Goal: Task Accomplishment & Management: Use online tool/utility

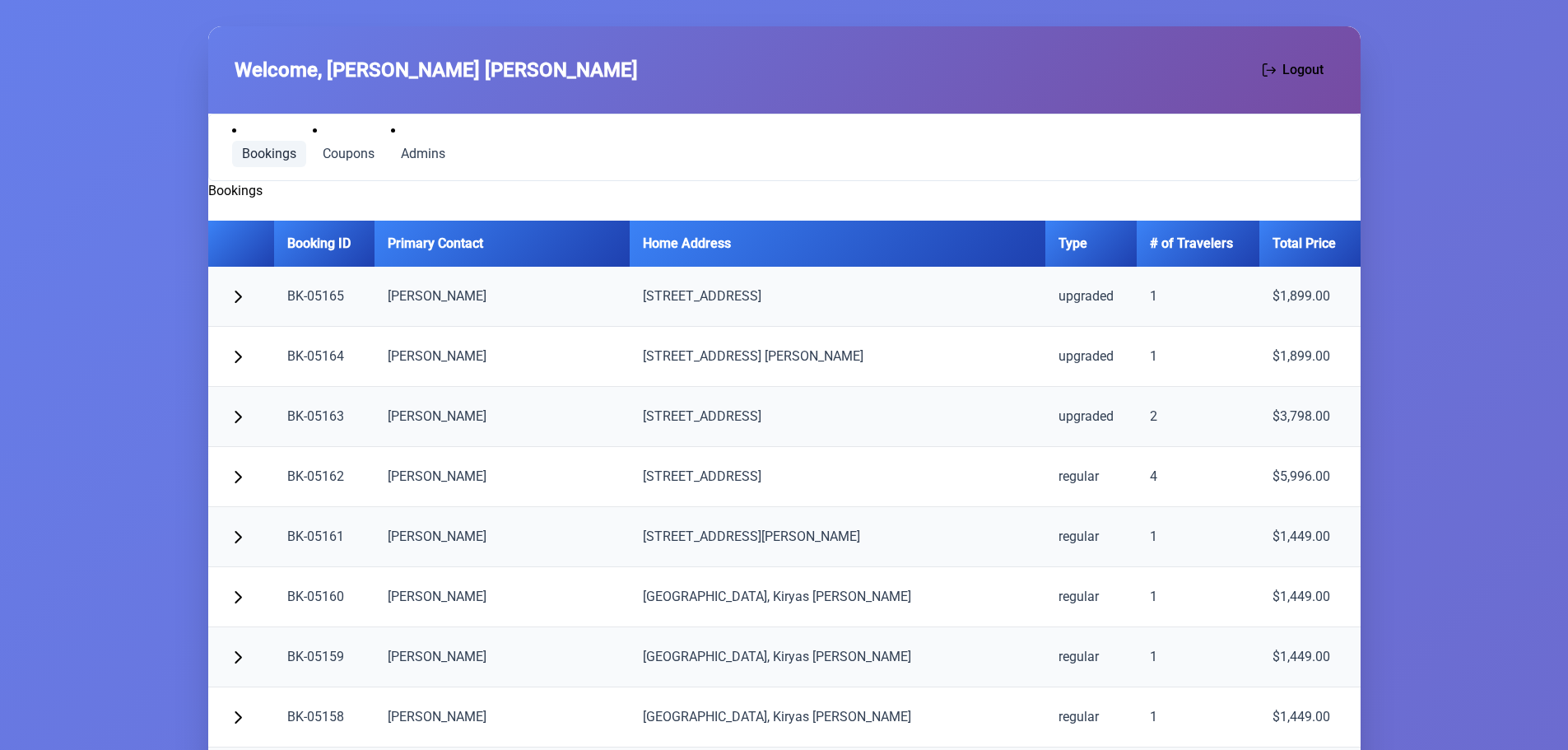
scroll to position [3541, 0]
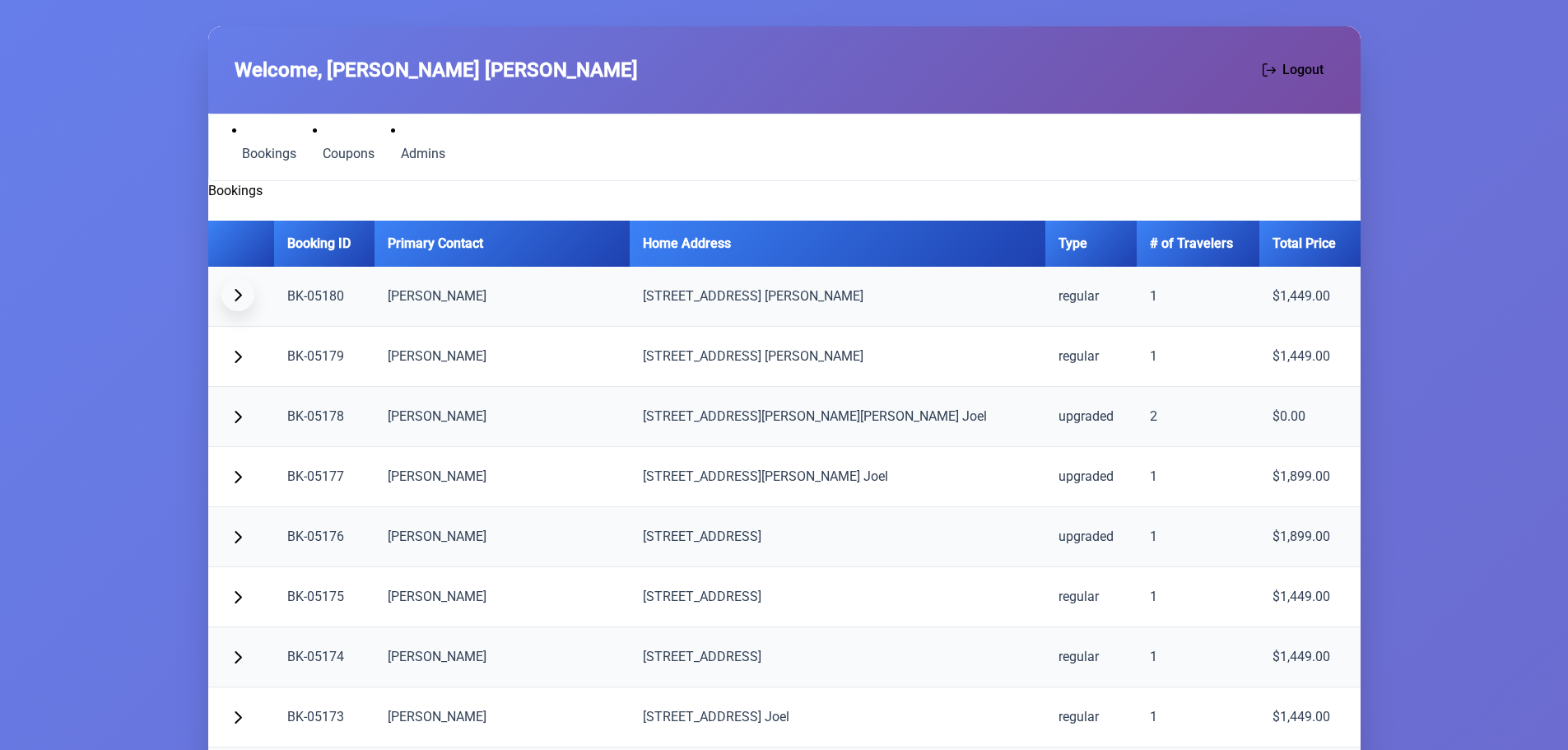
click at [240, 293] on span "button" at bounding box center [237, 294] width 14 height 14
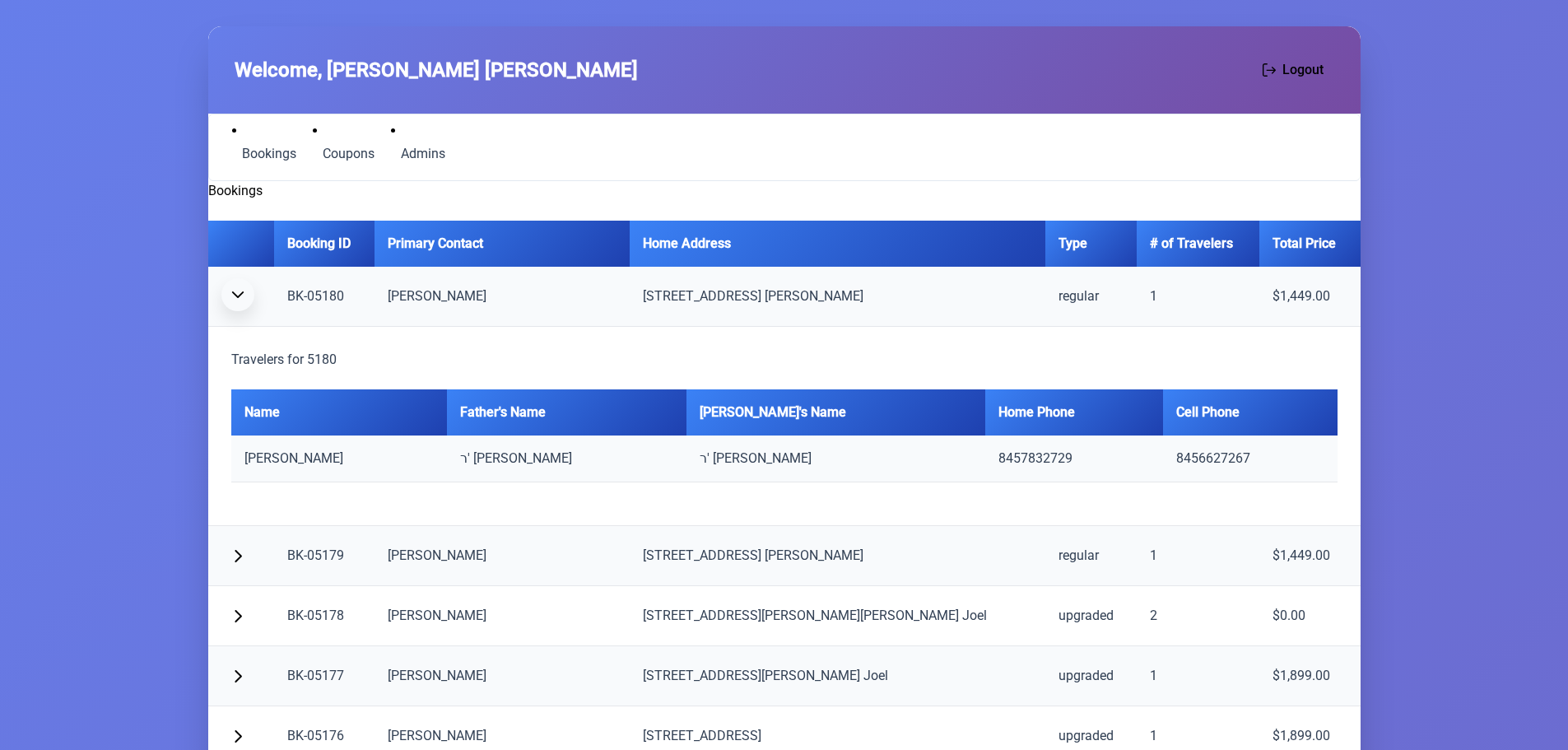
click at [240, 293] on span "button" at bounding box center [237, 294] width 14 height 14
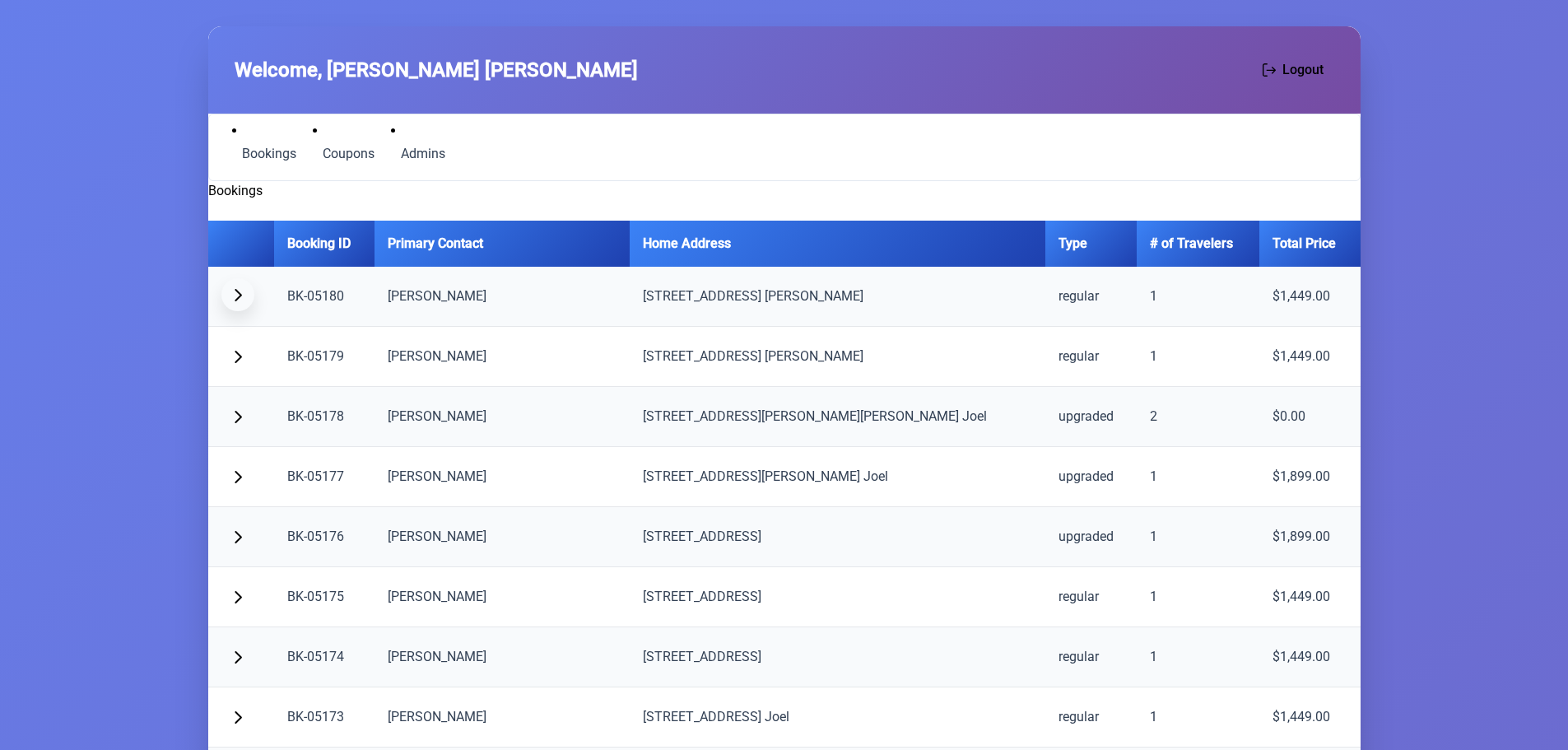
click at [240, 293] on span "button" at bounding box center [237, 294] width 14 height 14
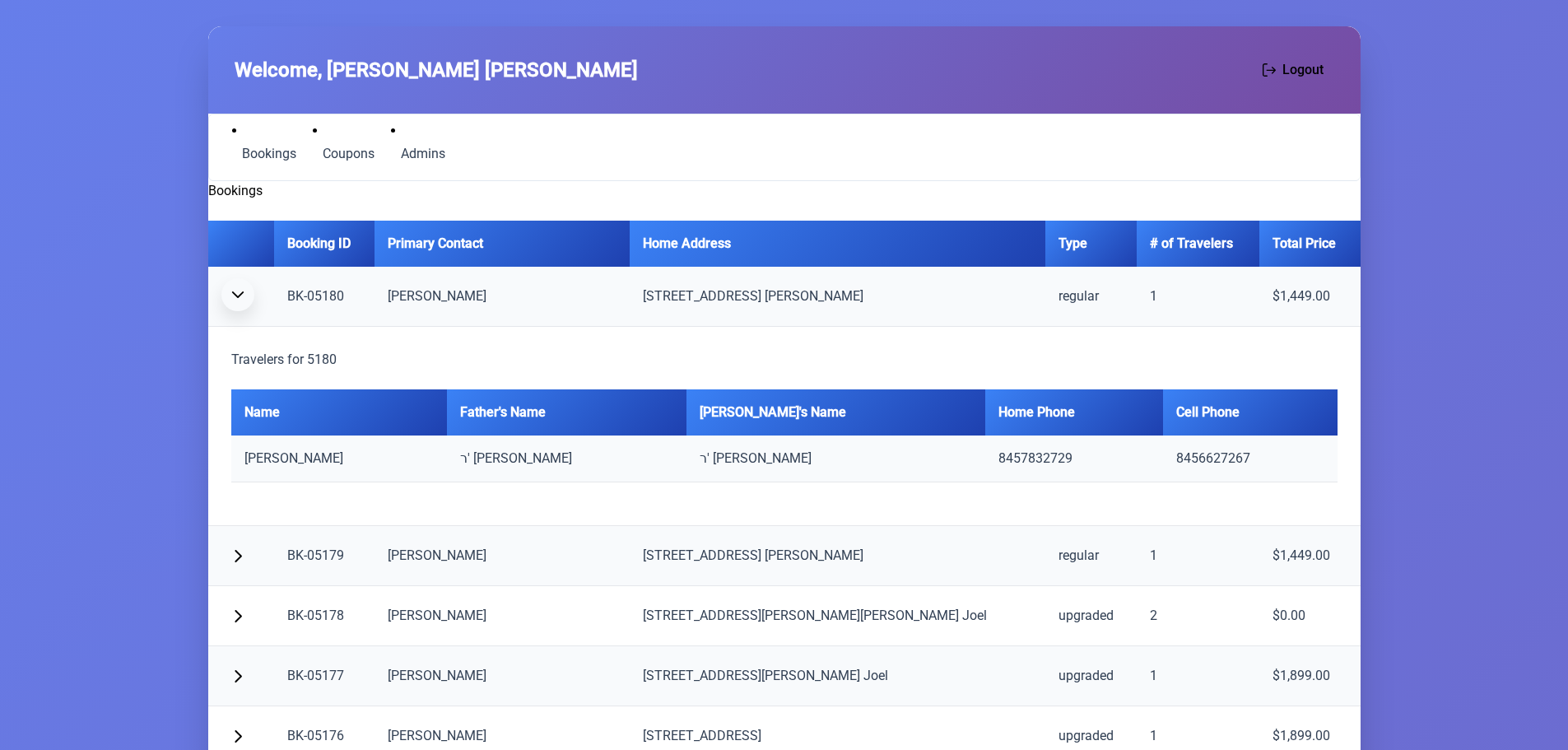
click at [234, 301] on span "button" at bounding box center [237, 294] width 14 height 14
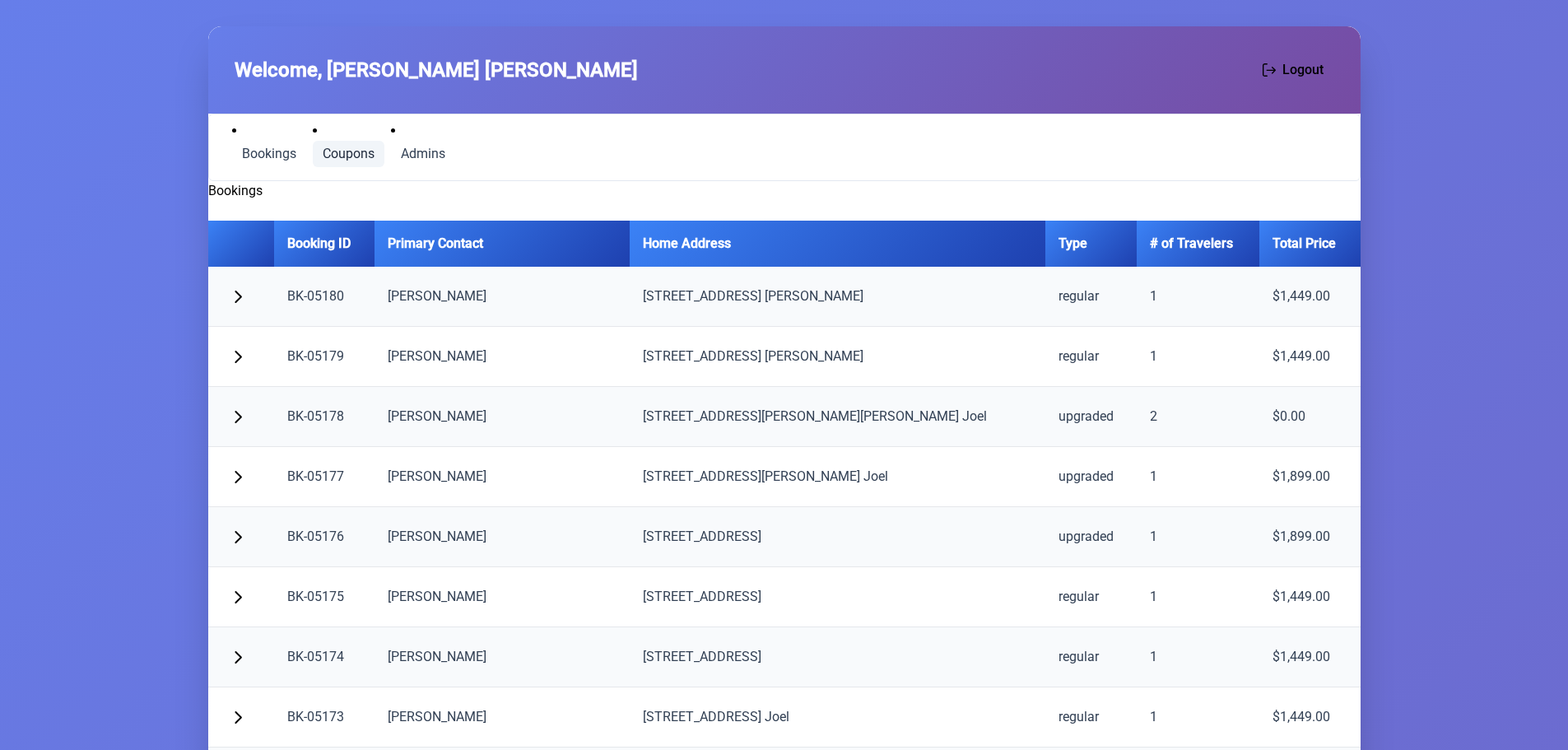
click at [344, 162] on link "Coupons" at bounding box center [348, 153] width 71 height 26
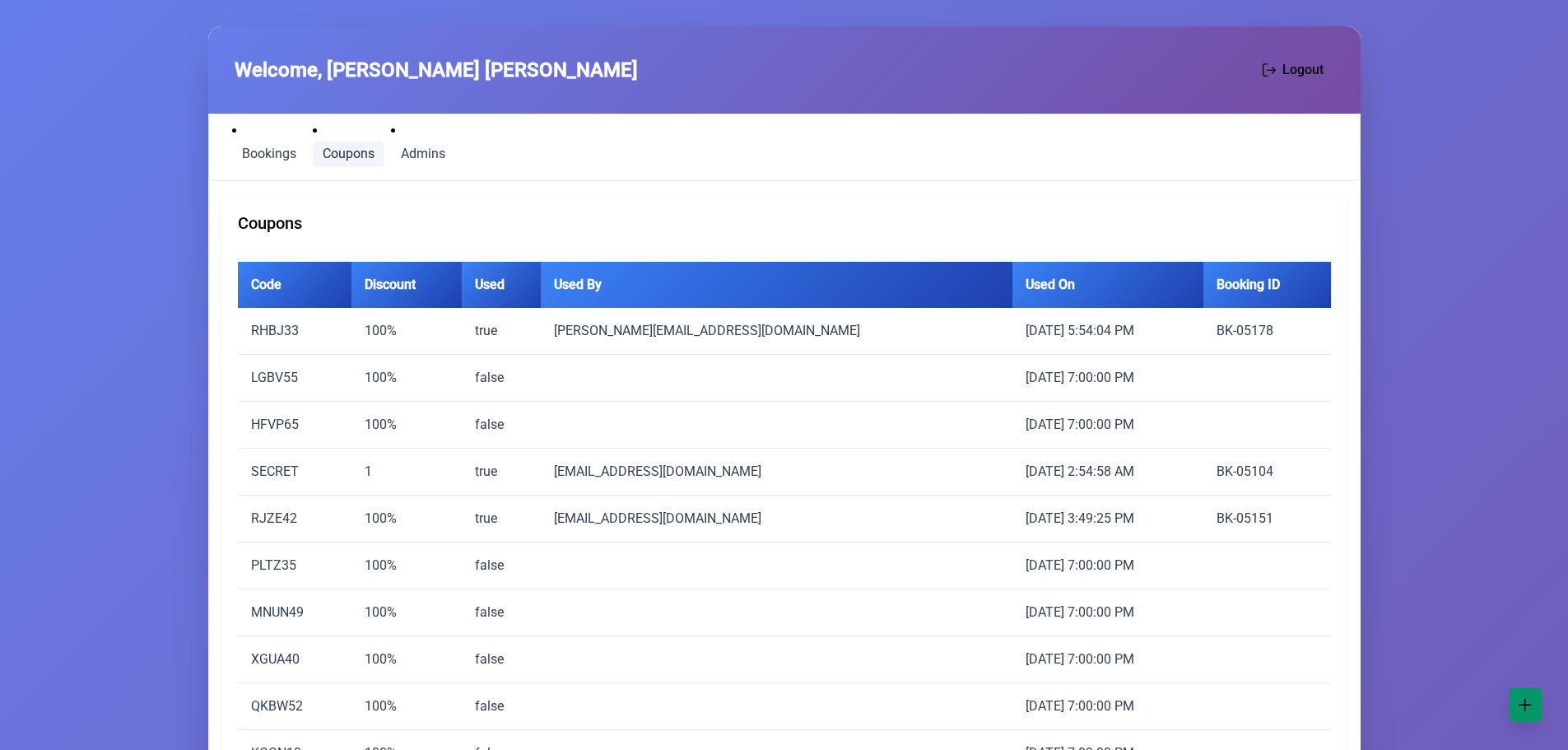
click at [1533, 701] on button "button" at bounding box center [1525, 705] width 32 height 34
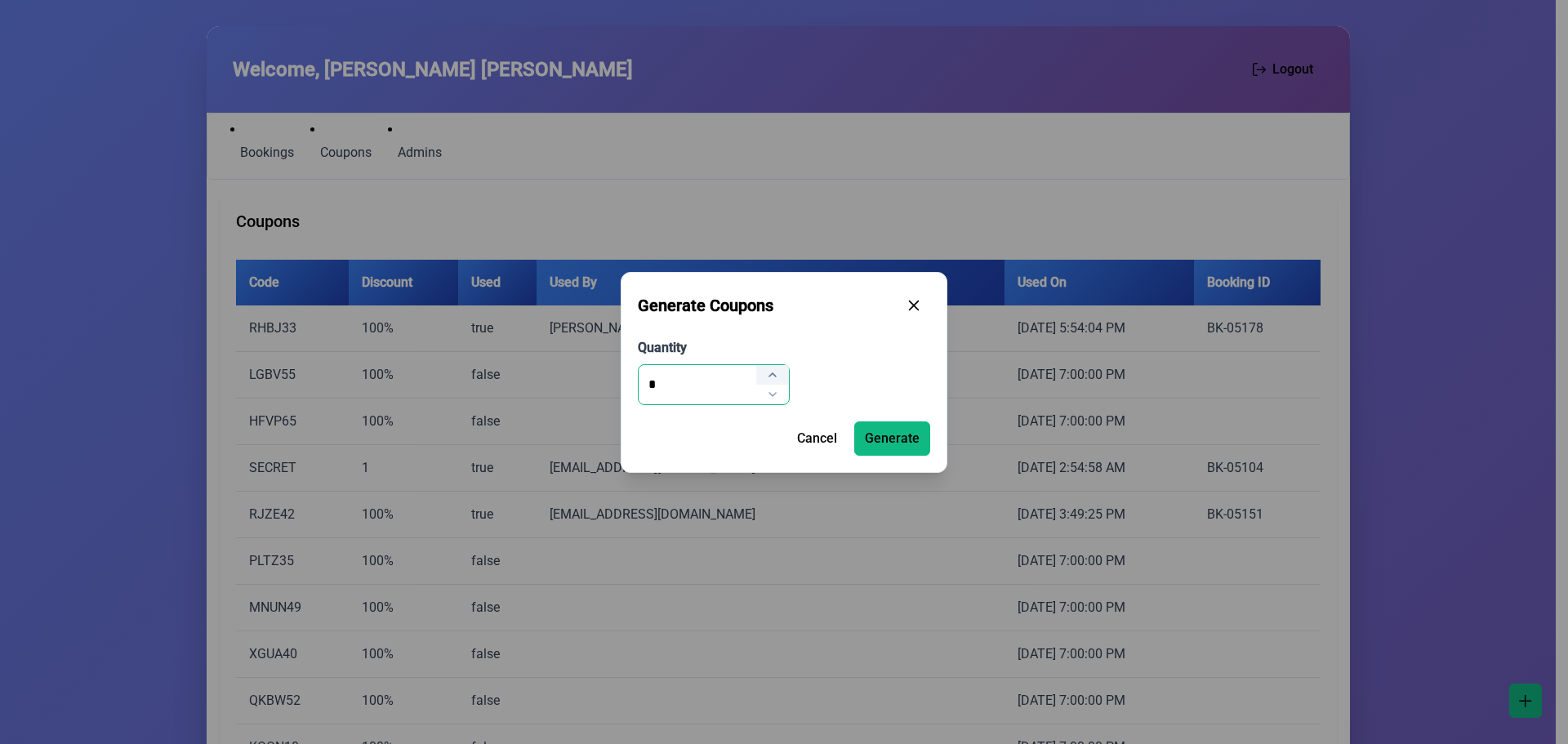
click at [779, 377] on icon "button" at bounding box center [772, 374] width 13 height 13
click at [779, 390] on icon "button" at bounding box center [772, 394] width 13 height 13
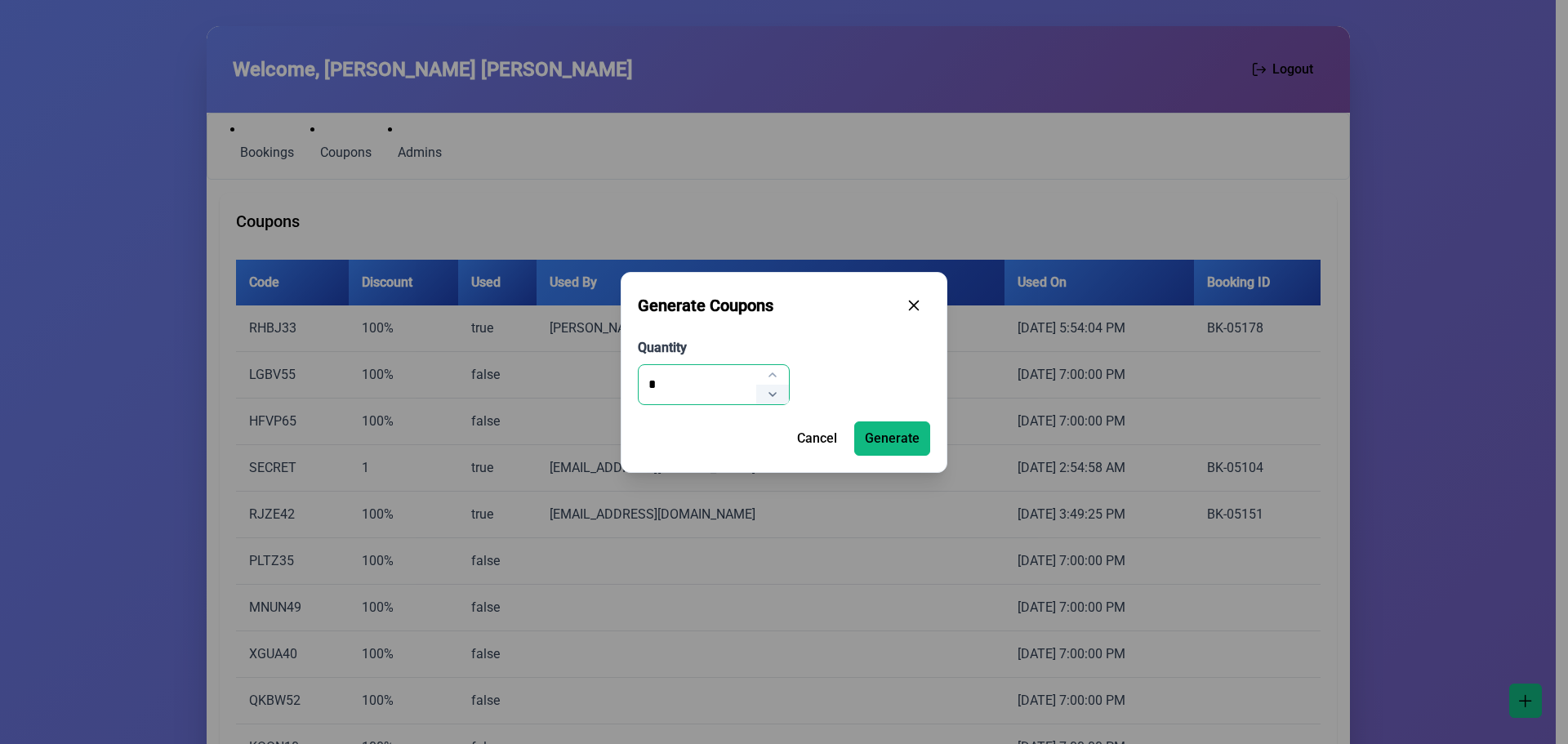
type input "*"
click at [779, 390] on icon "button" at bounding box center [772, 394] width 13 height 13
click at [913, 304] on icon "button" at bounding box center [914, 304] width 11 height 11
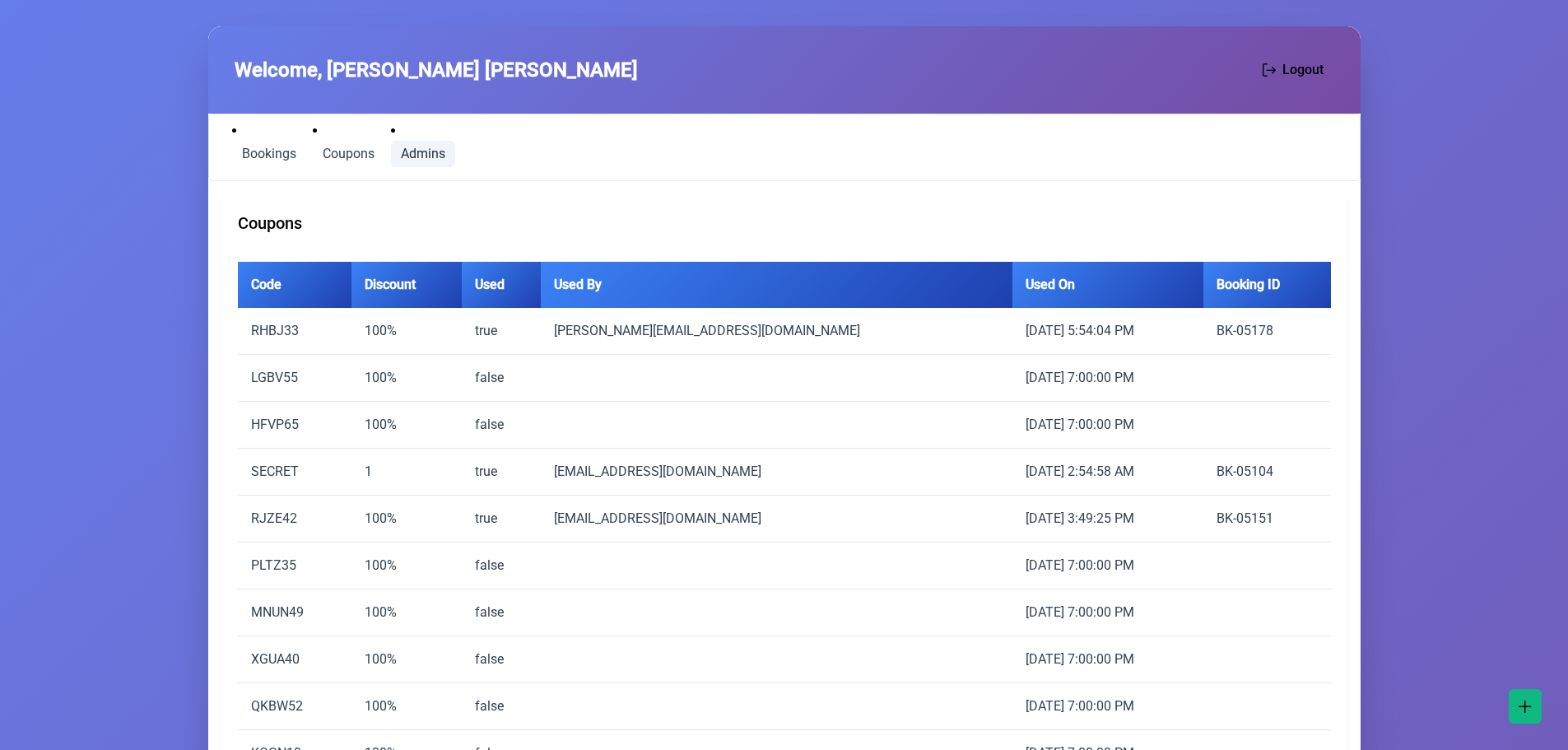
click at [418, 153] on span "Admins" at bounding box center [422, 153] width 44 height 14
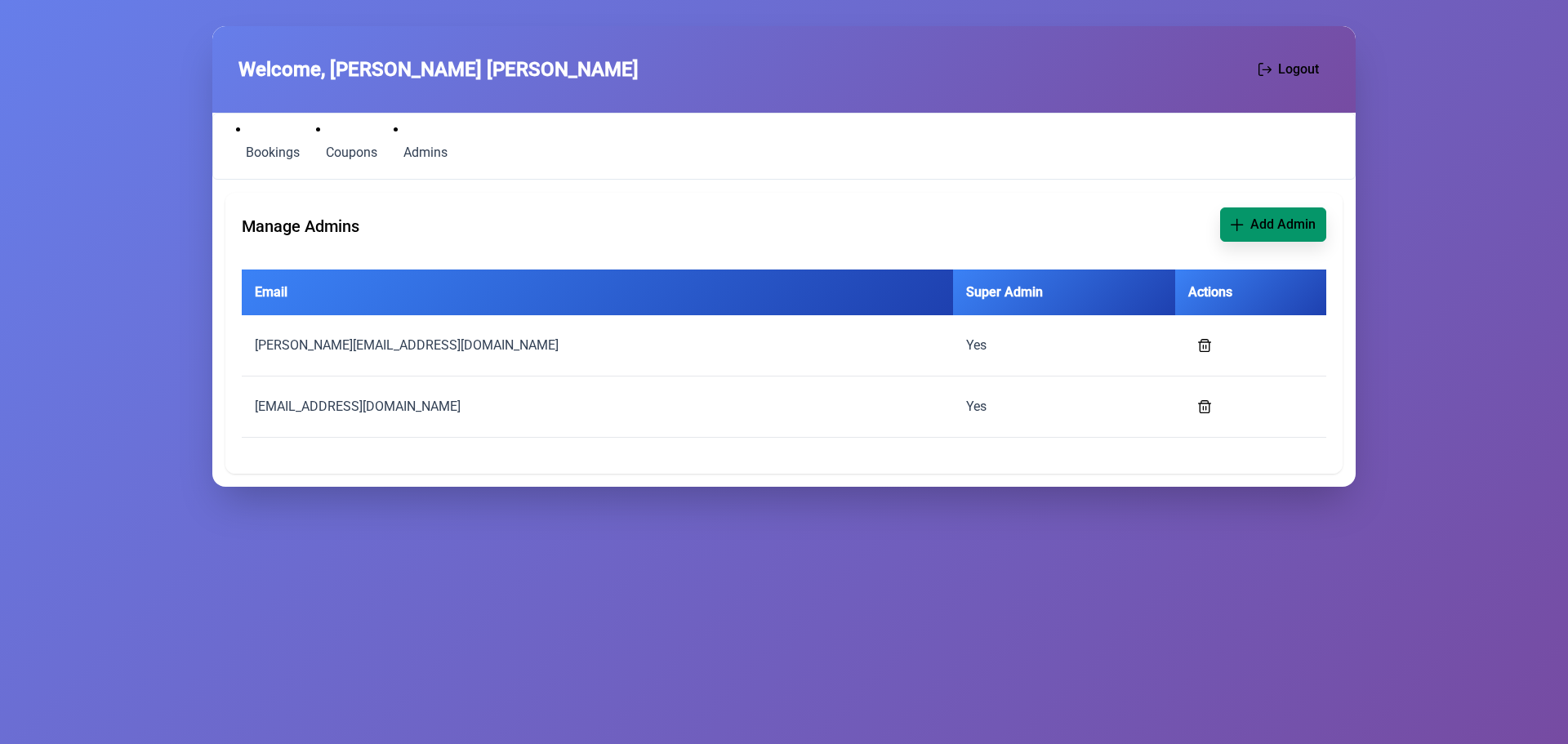
click at [1285, 223] on span "Add Admin" at bounding box center [1283, 225] width 65 height 20
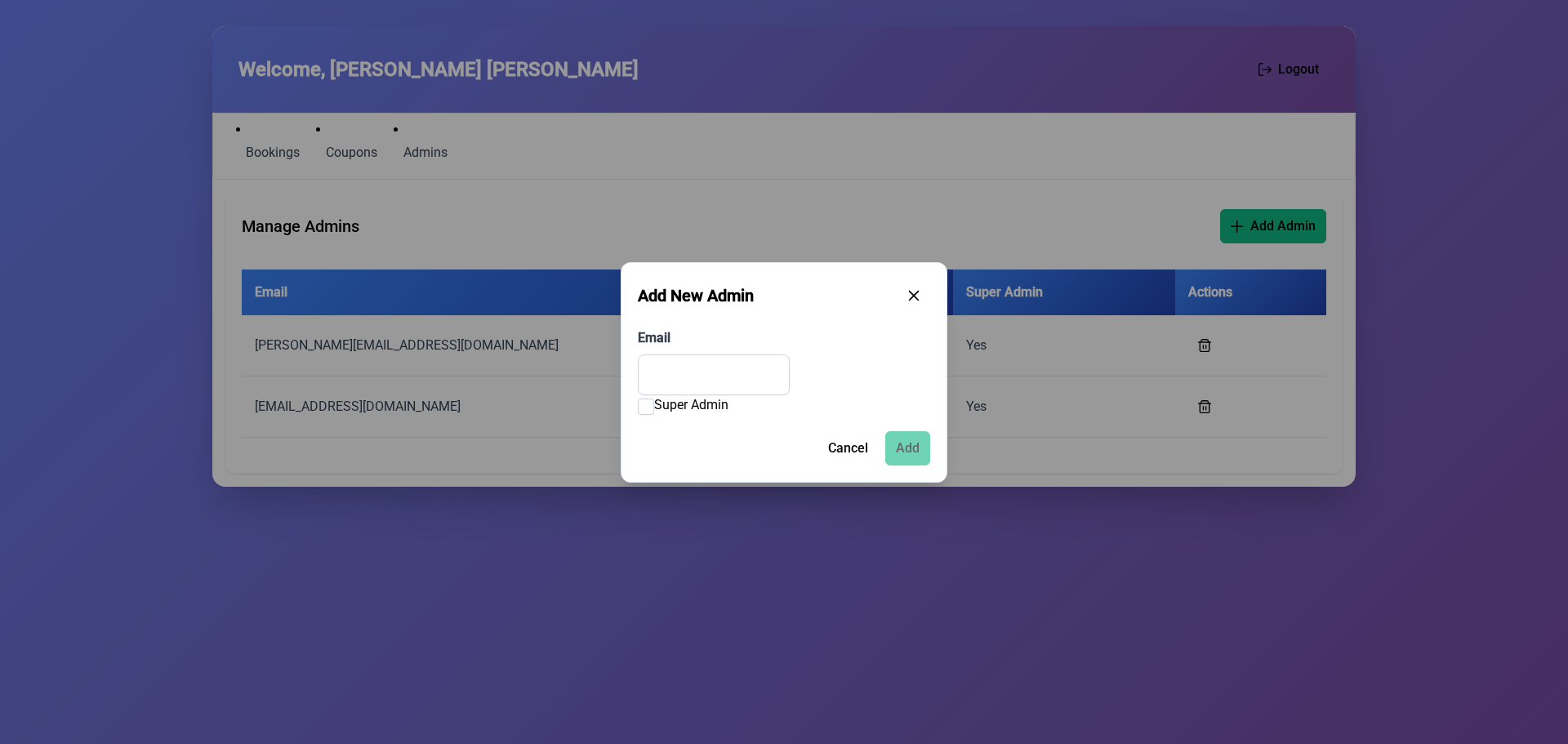
drag, startPoint x: 919, startPoint y: 296, endPoint x: 712, endPoint y: 228, distance: 217.9
click at [918, 296] on icon "button" at bounding box center [914, 295] width 13 height 13
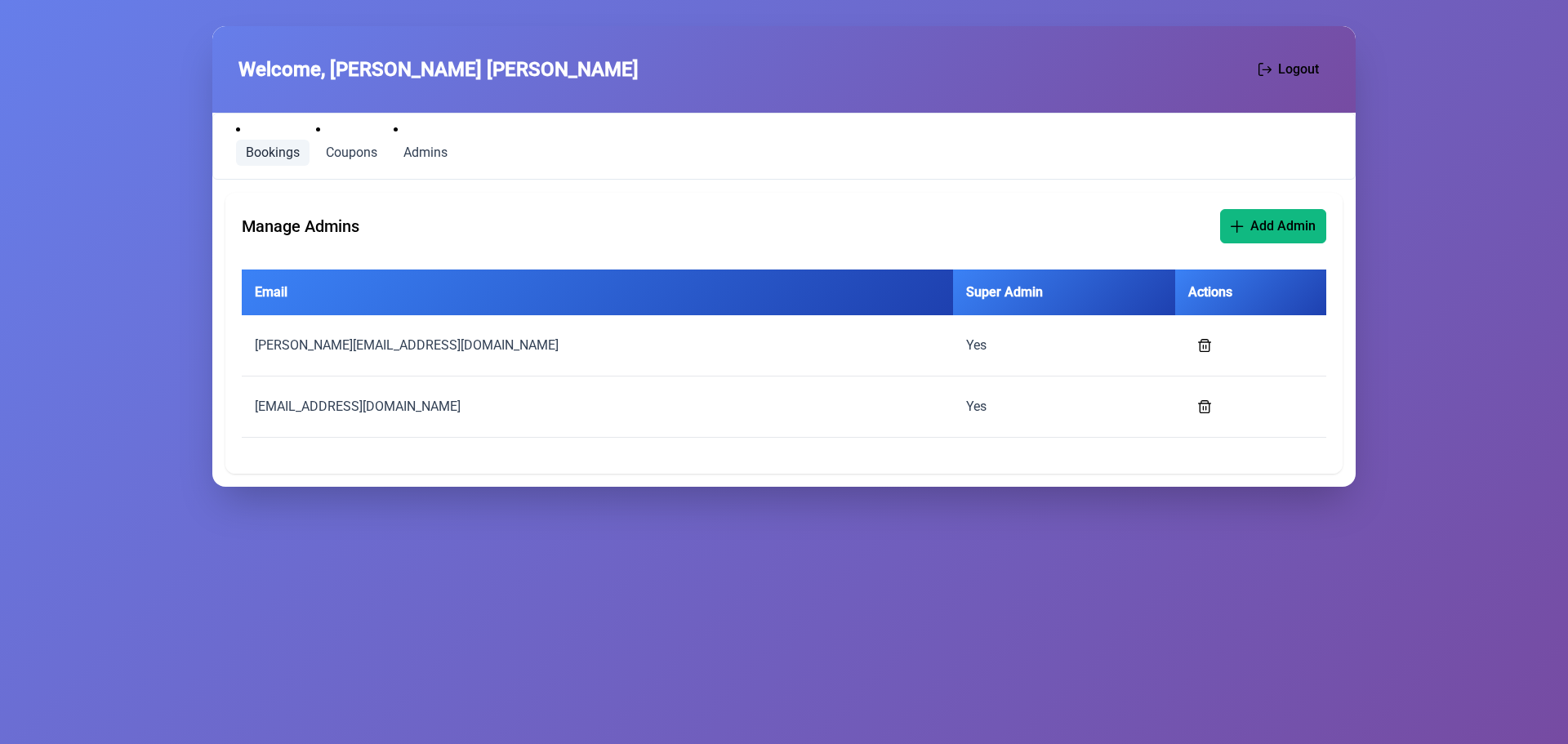
click at [266, 155] on span "Bookings" at bounding box center [273, 152] width 54 height 13
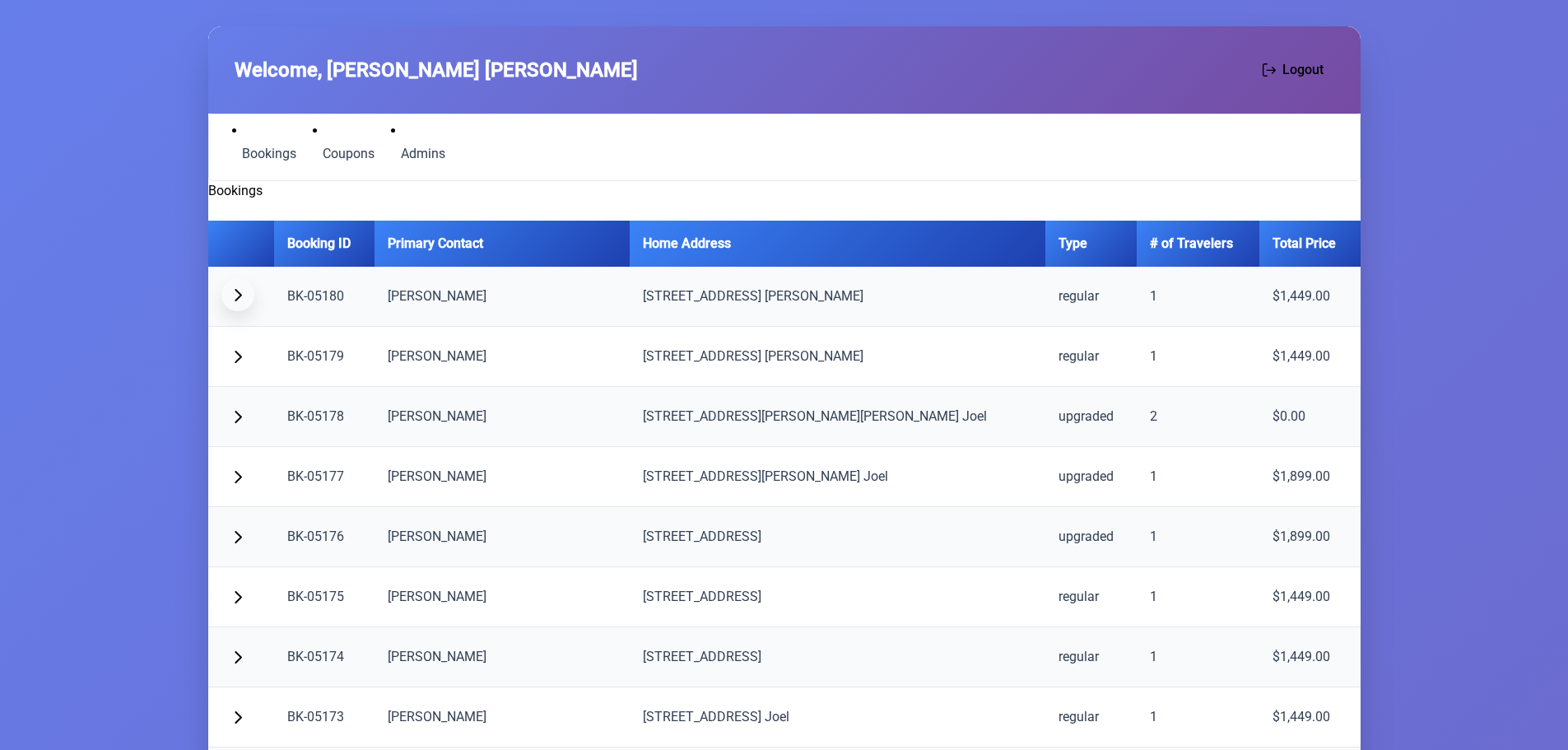
click at [242, 303] on button "button" at bounding box center [237, 294] width 32 height 32
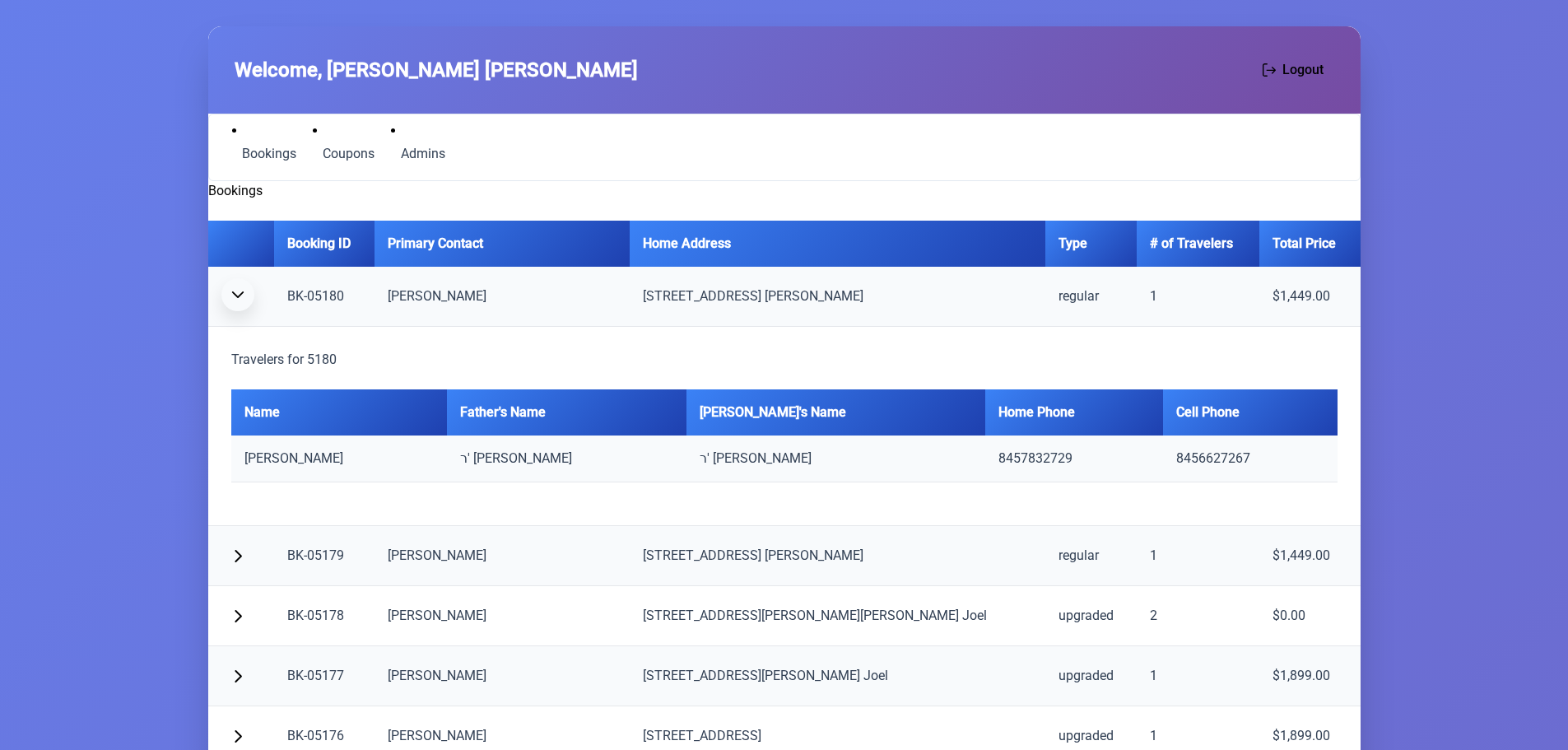
click at [242, 303] on button "button" at bounding box center [237, 294] width 32 height 32
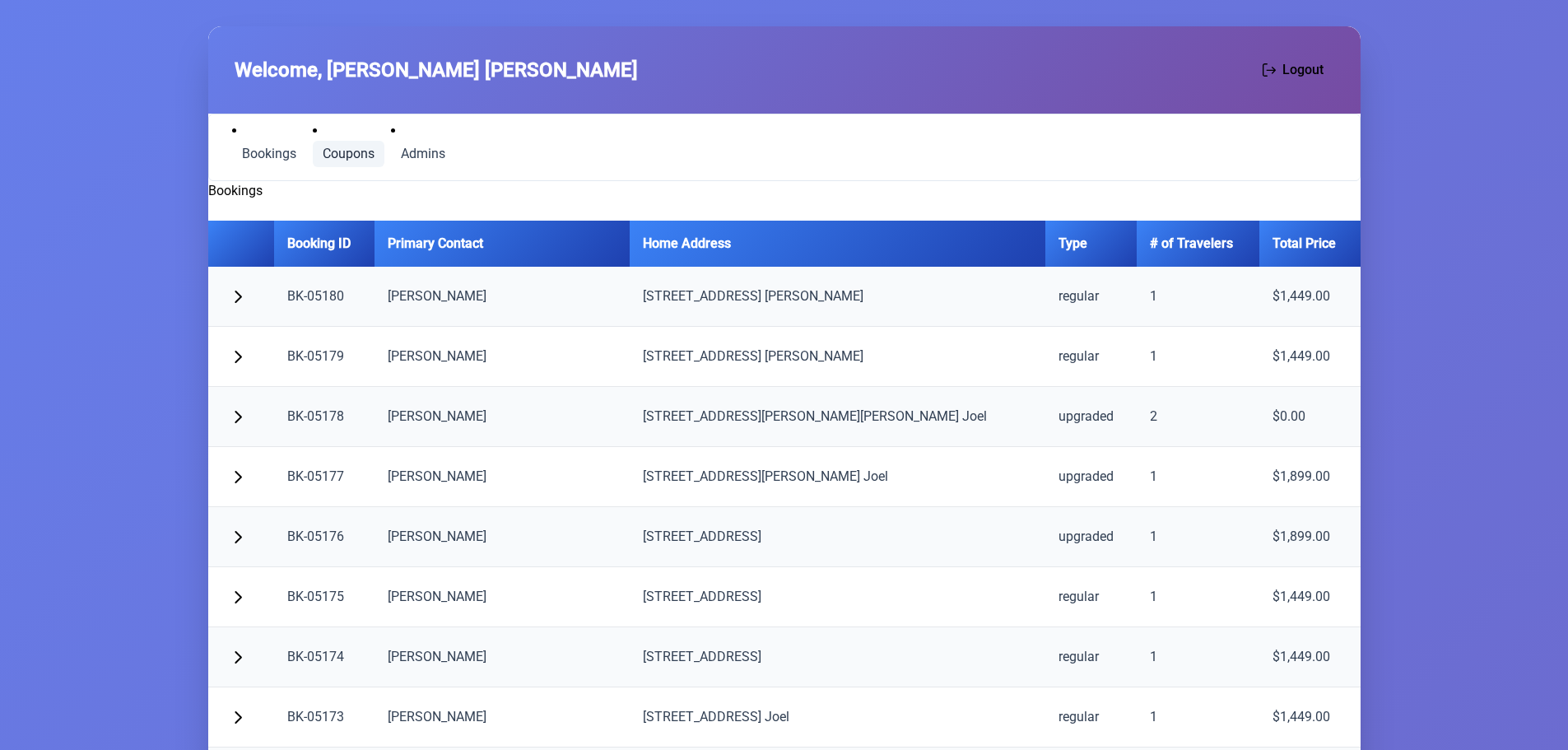
click at [339, 156] on span "Coupons" at bounding box center [348, 153] width 51 height 14
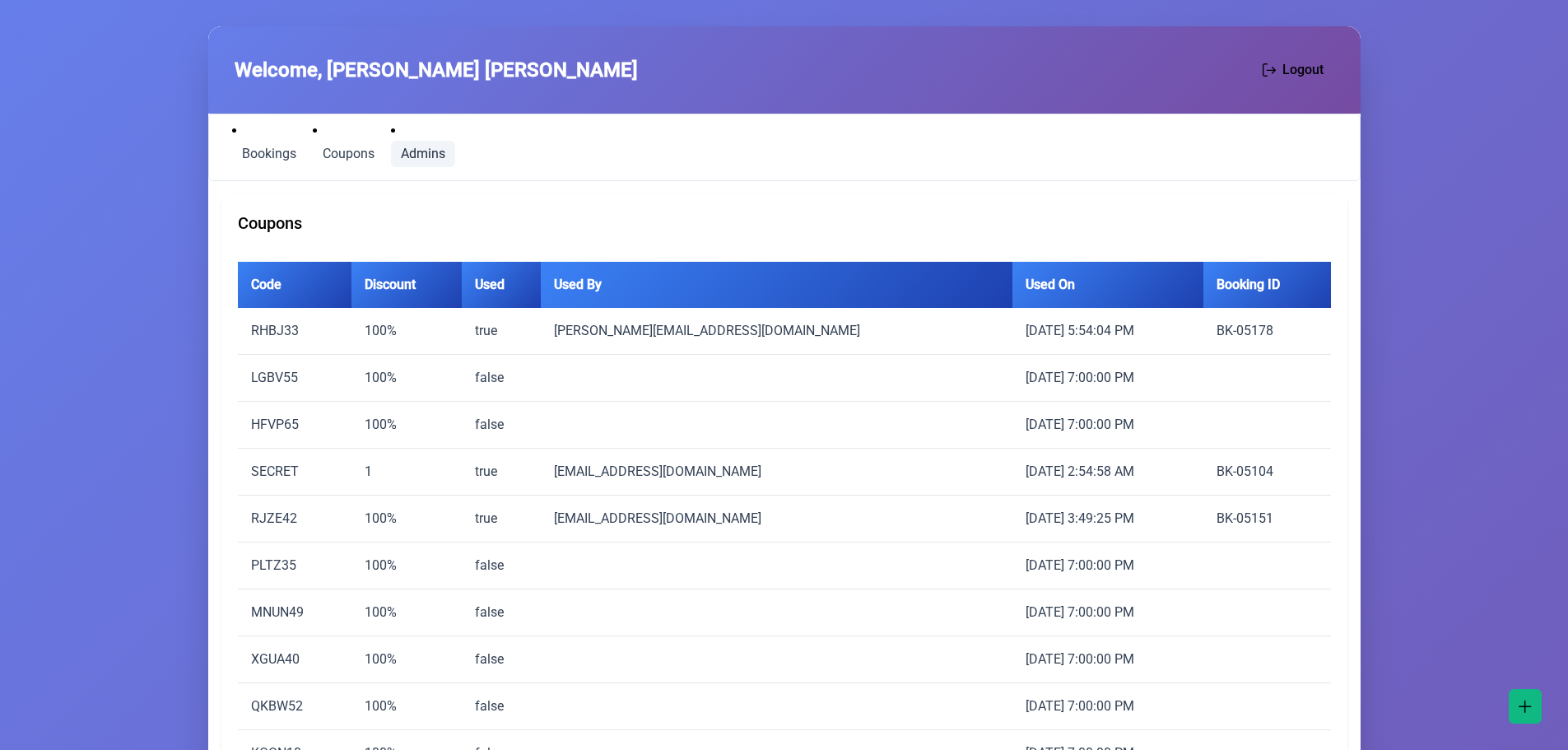
click at [424, 150] on span "Admins" at bounding box center [422, 153] width 44 height 14
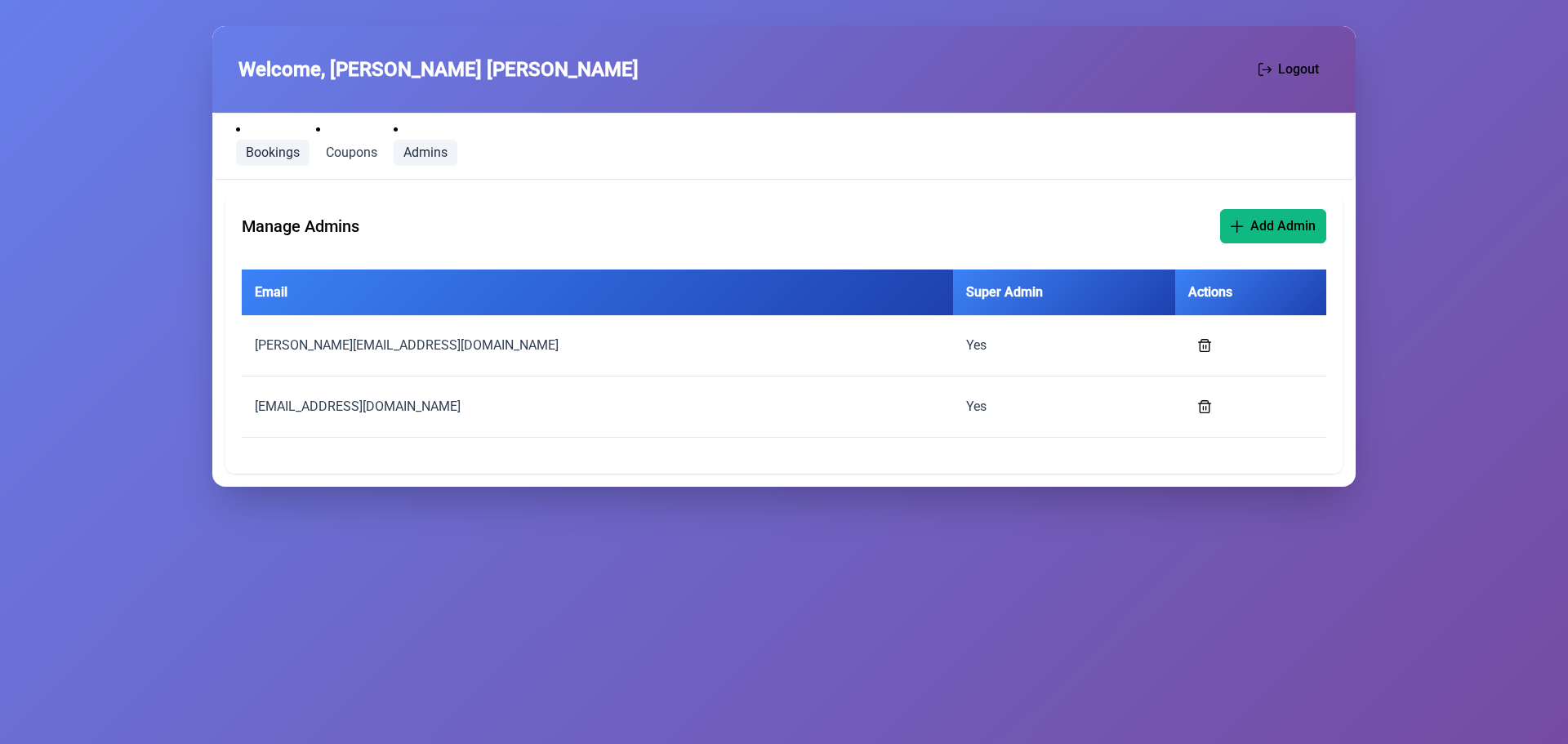
click at [269, 150] on span "Bookings" at bounding box center [273, 152] width 54 height 13
